Goal: Transaction & Acquisition: Purchase product/service

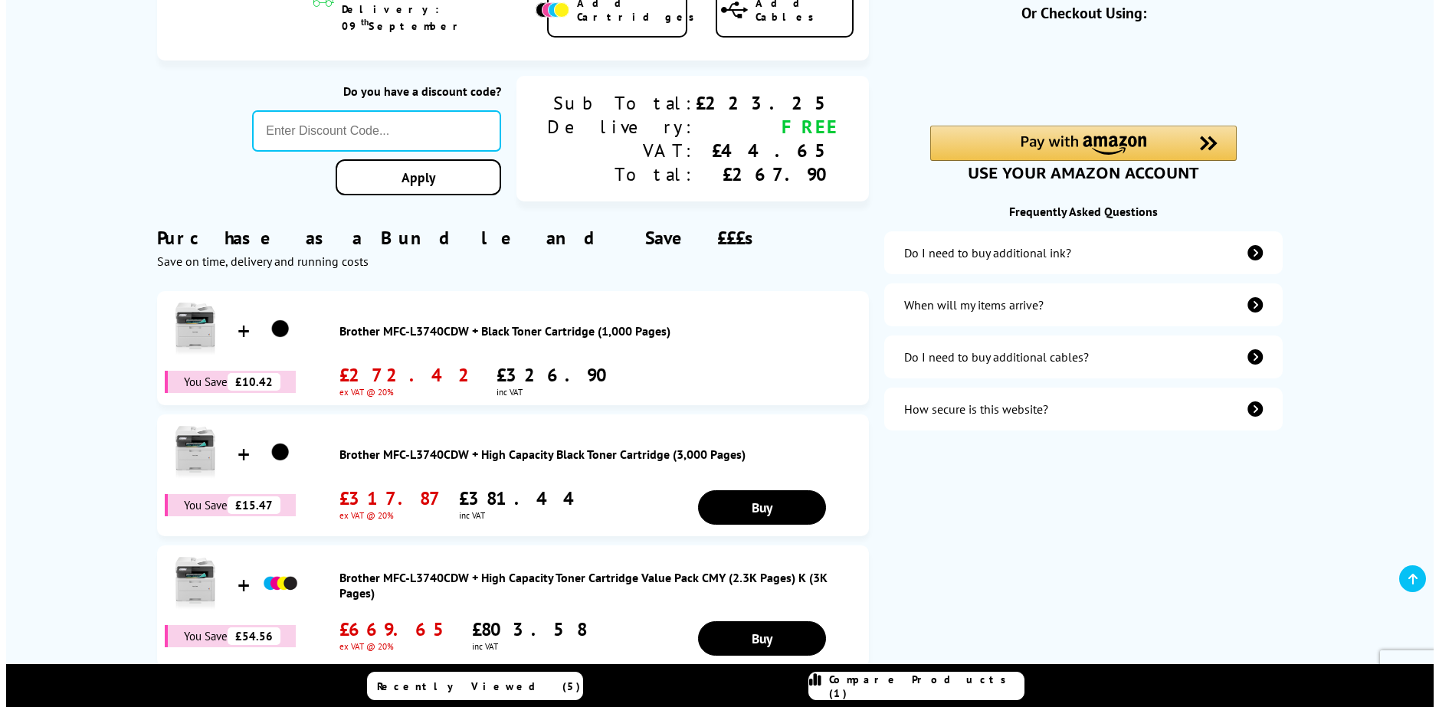
scroll to position [77, 0]
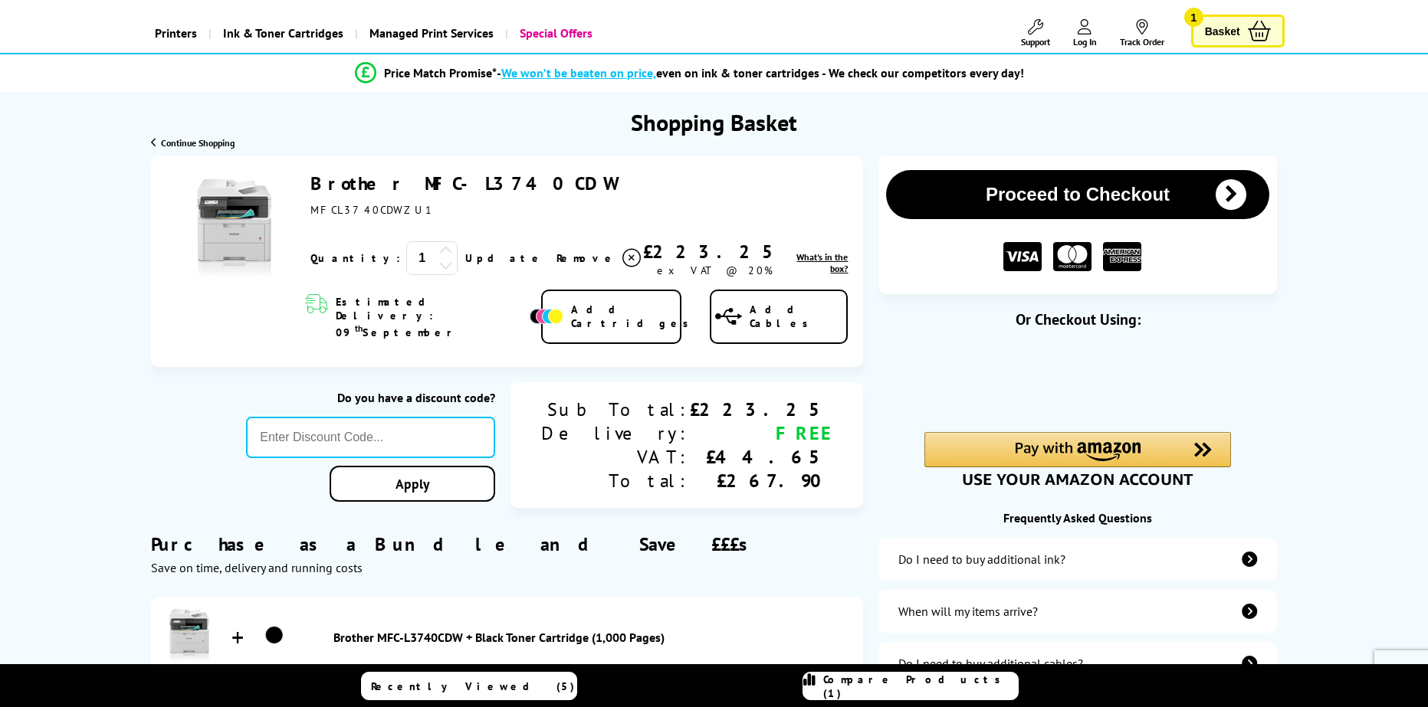
click at [796, 267] on span "What's in the box?" at bounding box center [821, 262] width 51 height 23
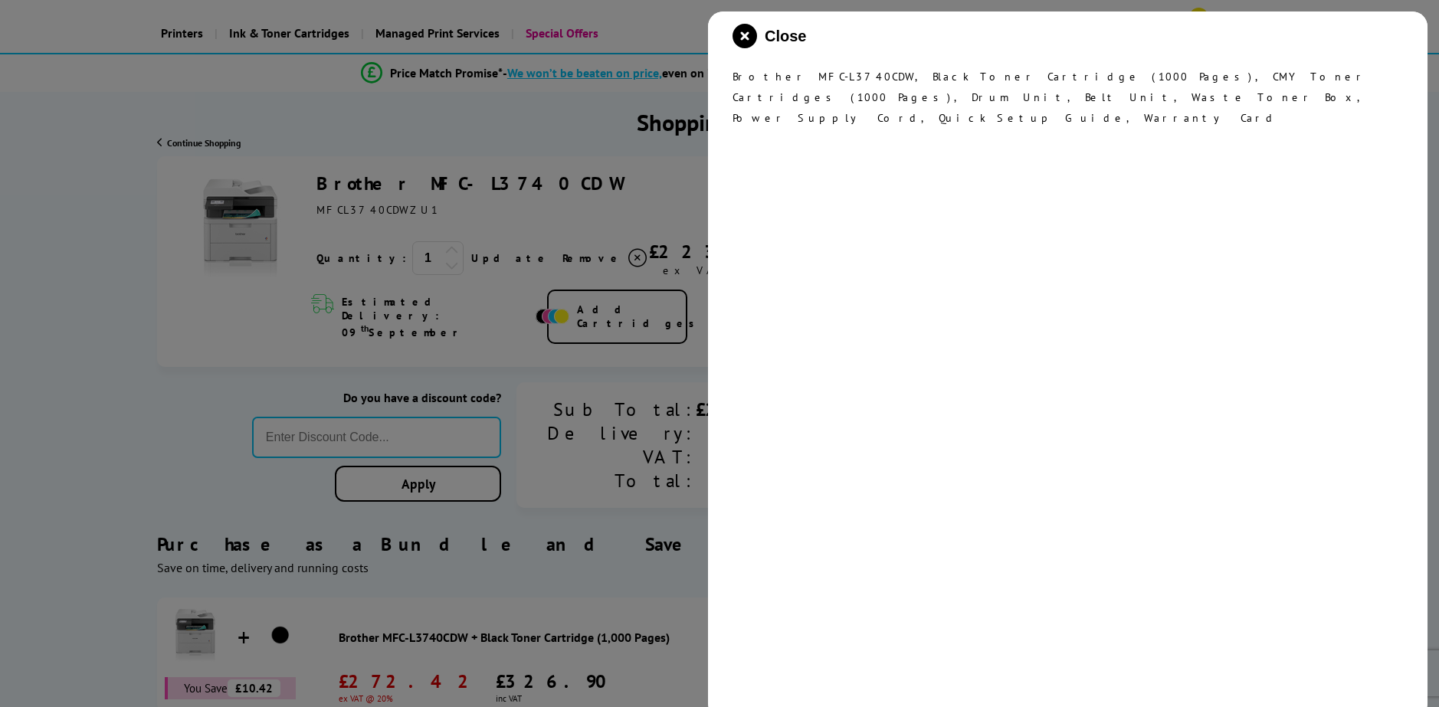
click at [597, 170] on div at bounding box center [719, 353] width 1439 height 707
click at [738, 24] on div "Close Brother MFC-L3740CDW, Black Toner Cartridge (1000 Pages), CMY Toner Cartr…" at bounding box center [1068, 364] width 720 height 707
click at [745, 38] on icon "close modal" at bounding box center [745, 36] width 25 height 25
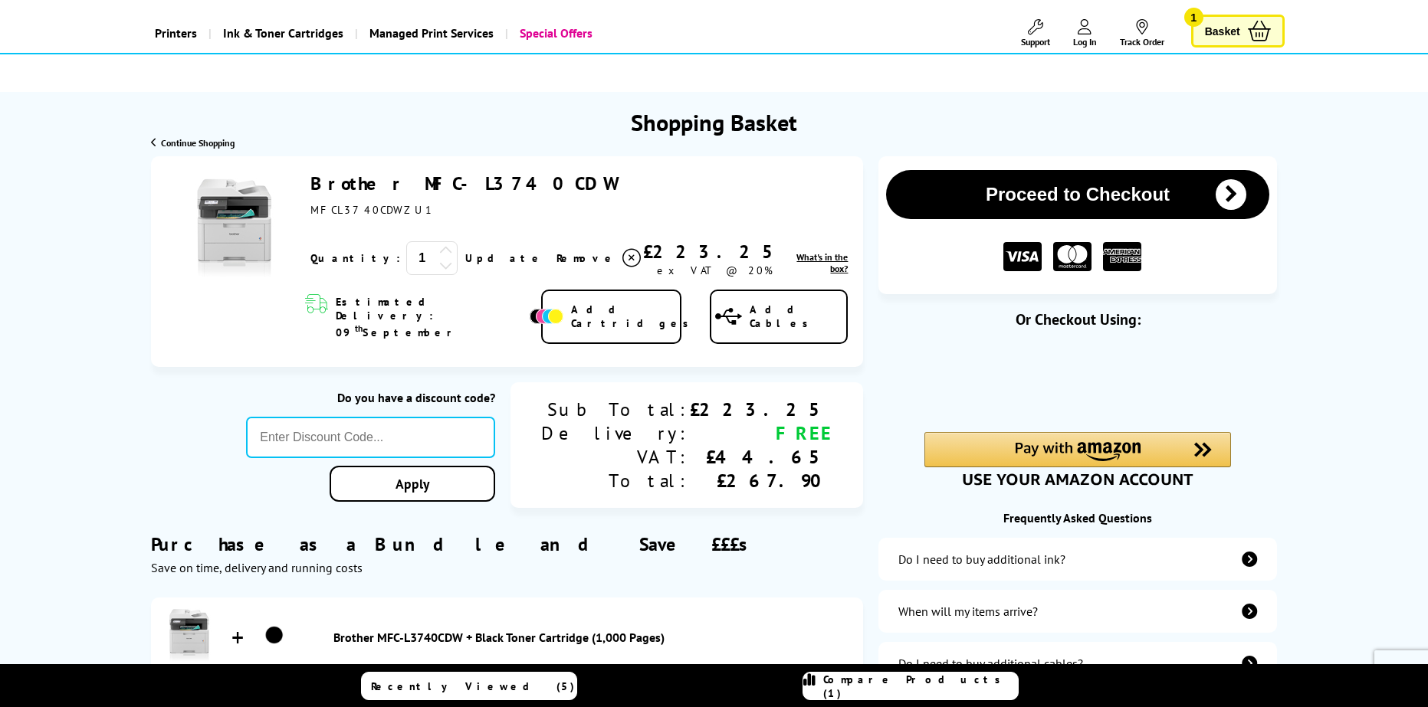
click at [742, 306] on icon at bounding box center [728, 316] width 27 height 21
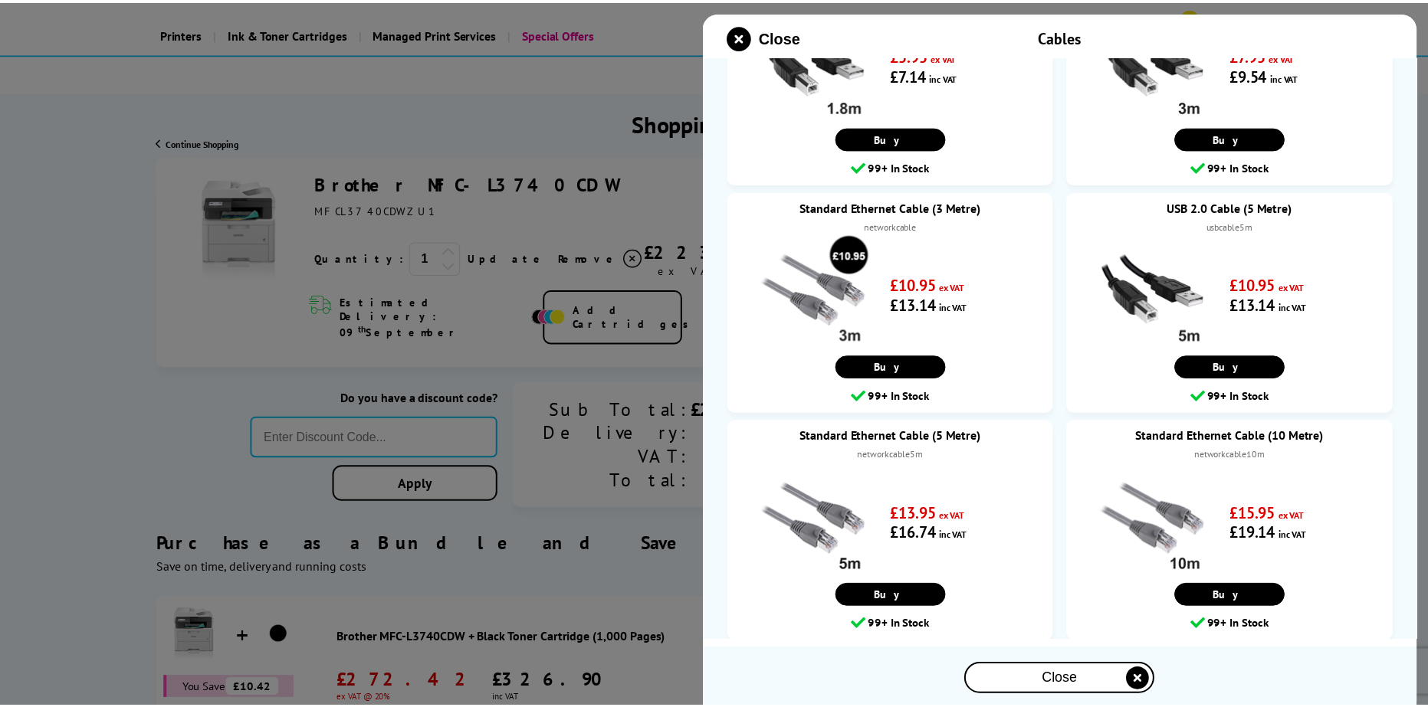
scroll to position [201, 0]
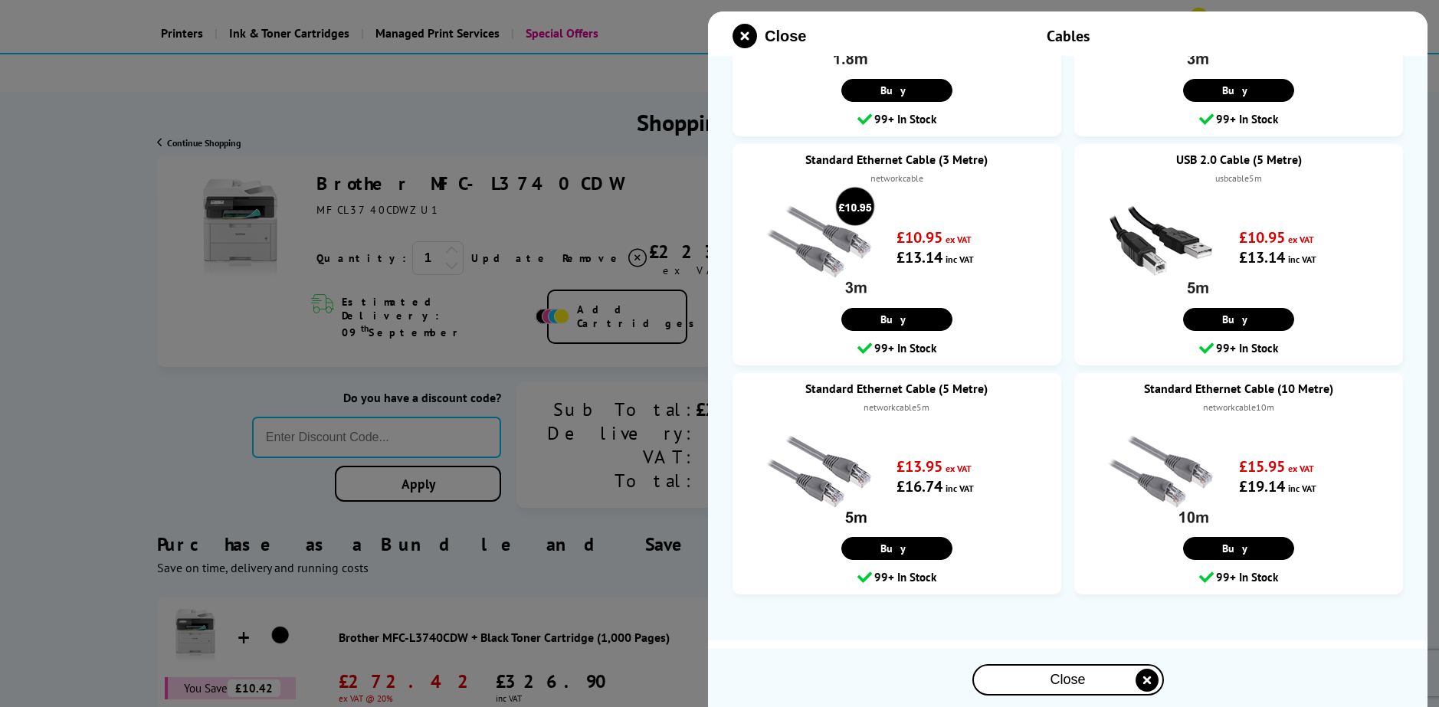
click at [598, 159] on div at bounding box center [719, 353] width 1439 height 707
click at [739, 45] on icon "close modal" at bounding box center [745, 36] width 25 height 25
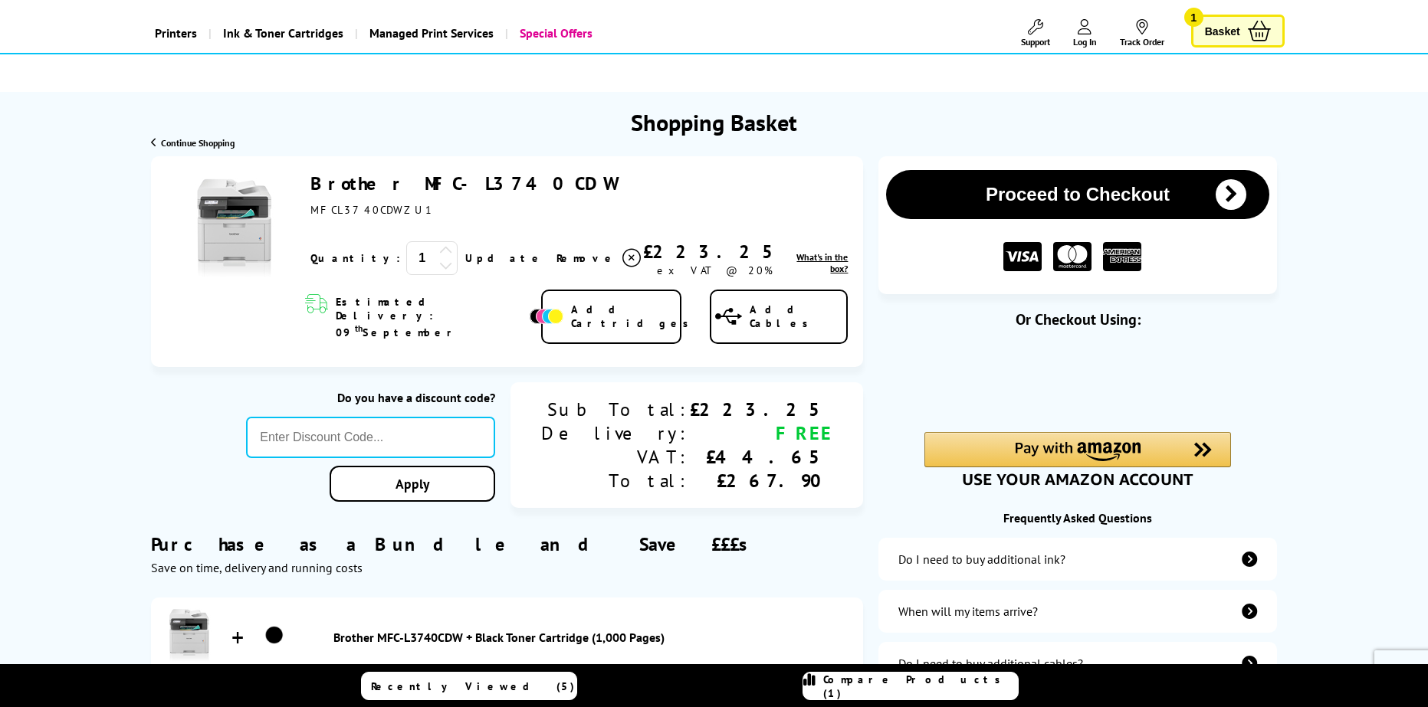
click at [1051, 192] on button "Proceed to Checkout" at bounding box center [1077, 194] width 382 height 49
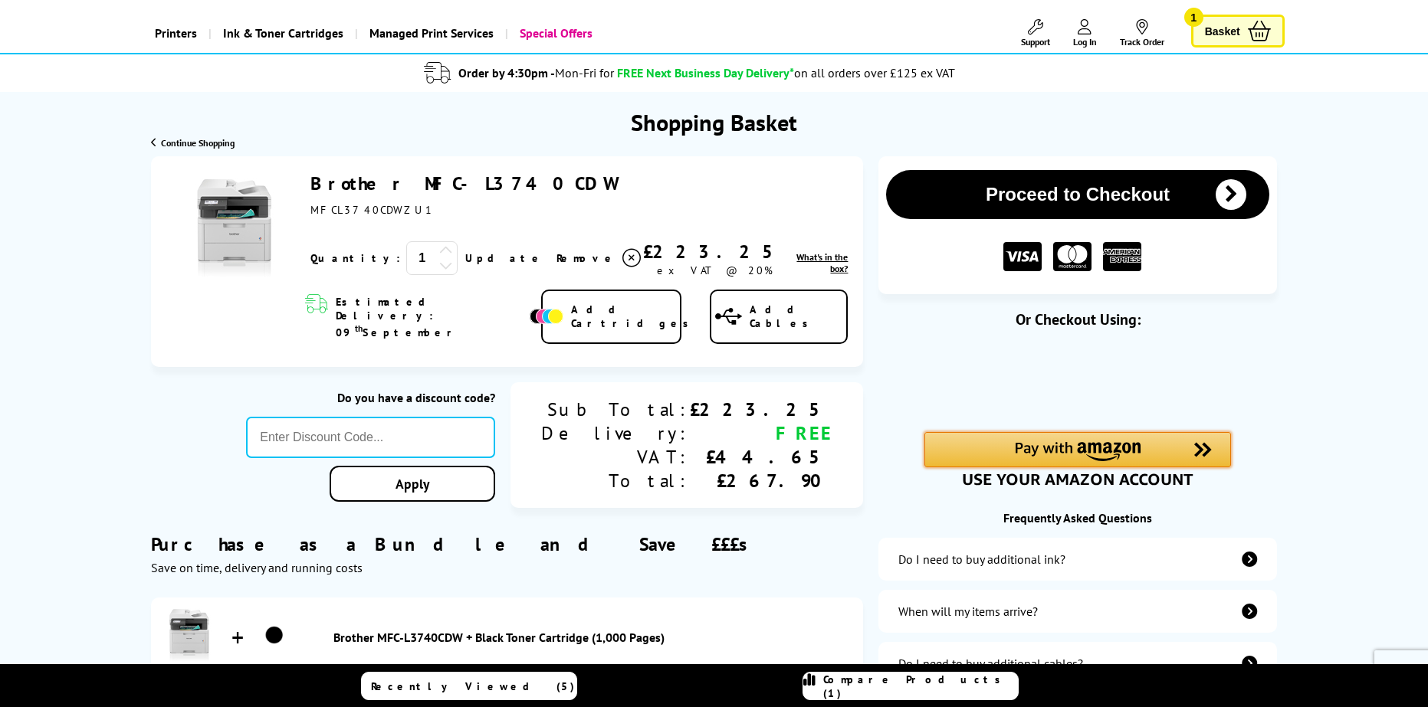
click at [1200, 453] on img "Amazon Pay - Use your Amazon account" at bounding box center [1203, 450] width 18 height 16
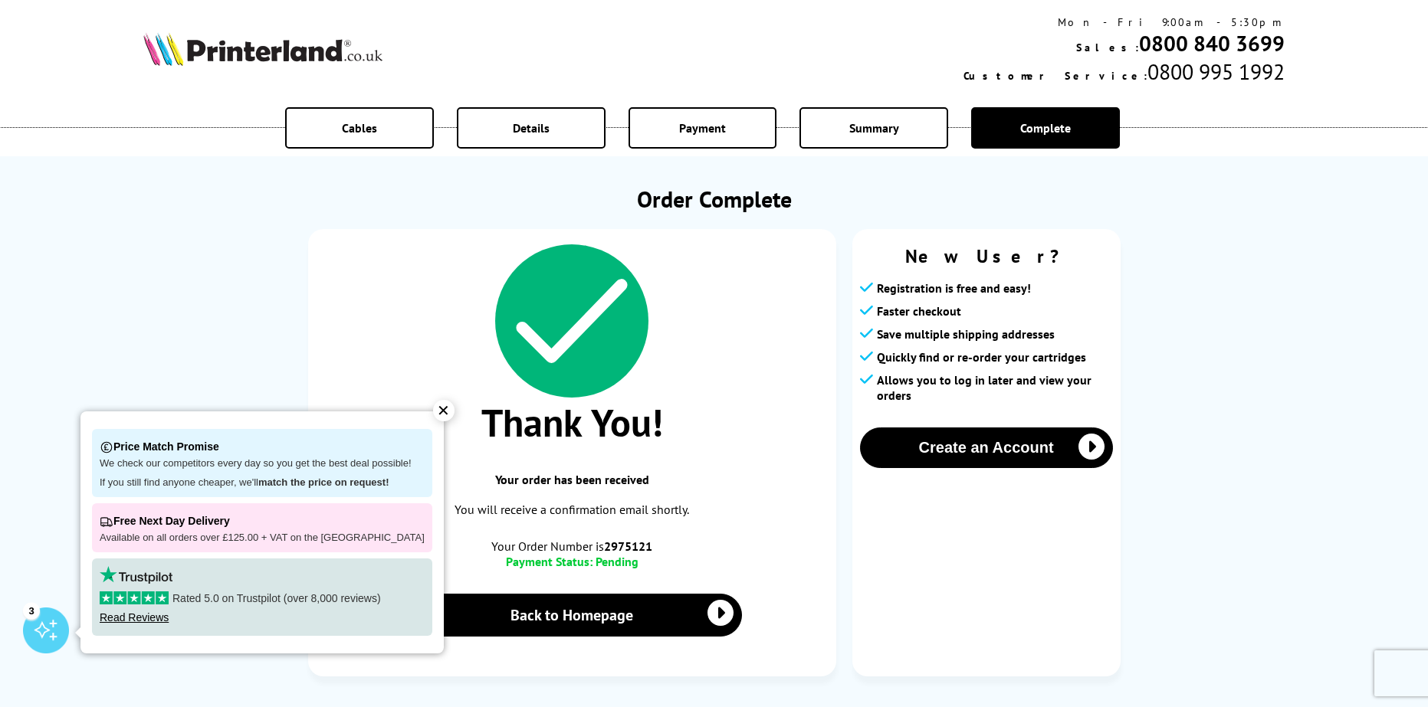
click at [433, 417] on div "✕" at bounding box center [443, 410] width 21 height 21
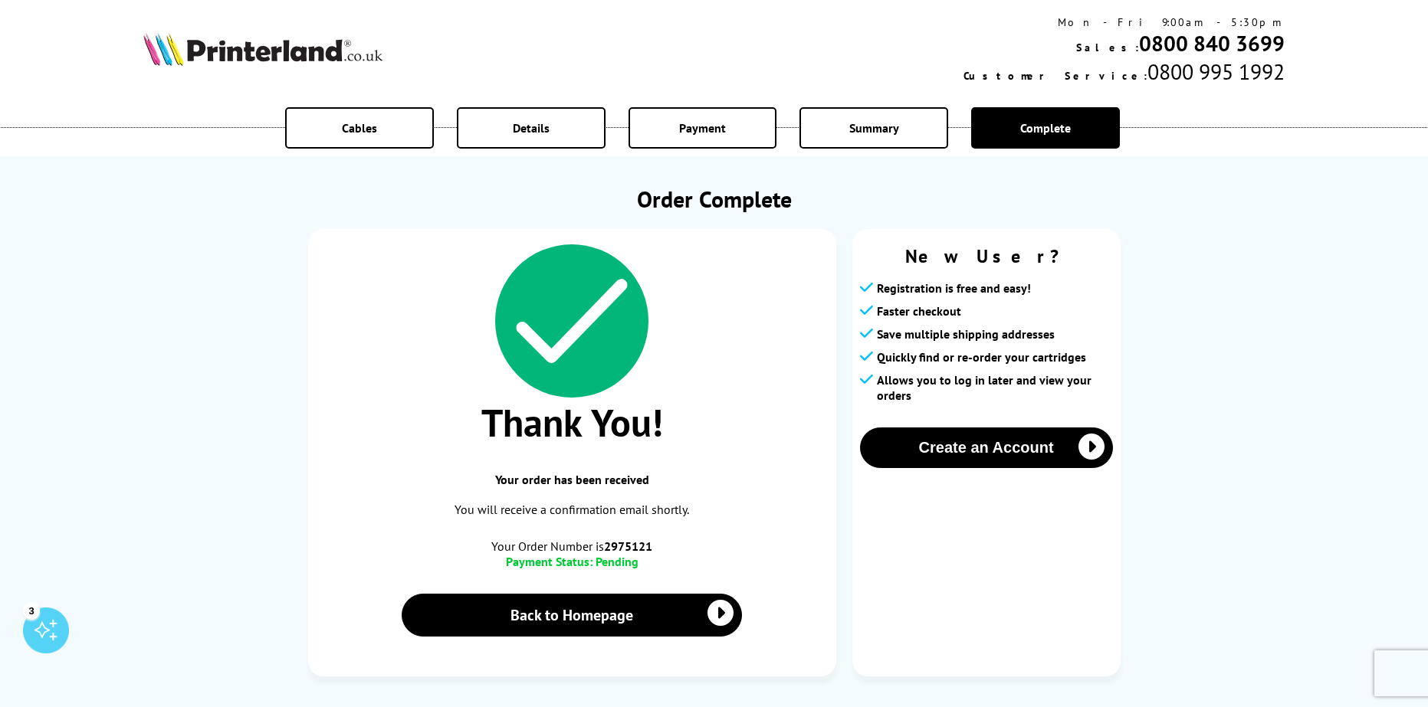
click at [693, 115] on div "Payment" at bounding box center [702, 127] width 149 height 41
click at [547, 139] on div "Details" at bounding box center [531, 127] width 149 height 41
click at [547, 138] on div "Details" at bounding box center [531, 127] width 149 height 41
click at [547, 136] on div "Details" at bounding box center [531, 127] width 149 height 41
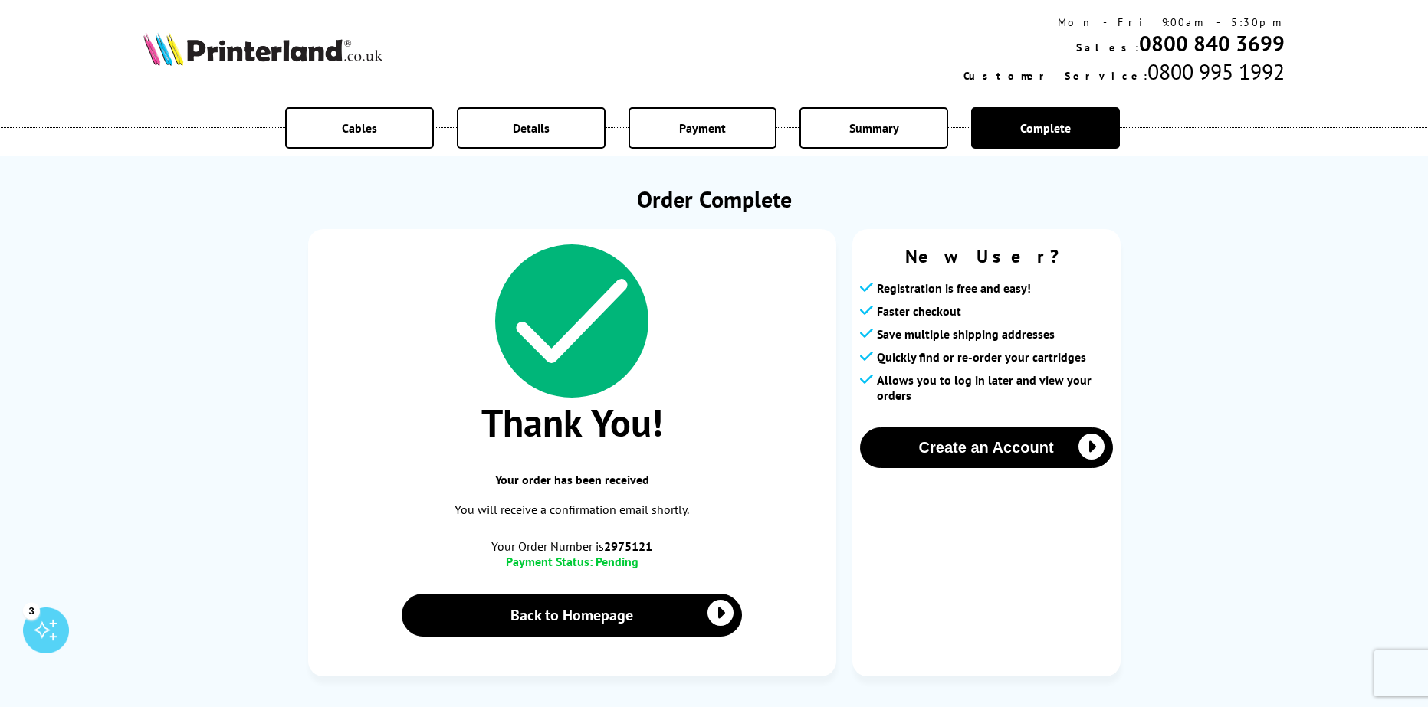
click at [933, 136] on div "Summary" at bounding box center [873, 127] width 149 height 41
